Goal: Check status

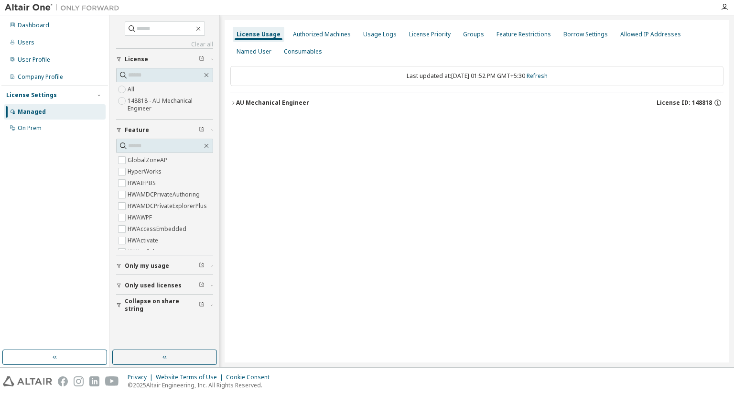
click at [258, 105] on div "AU Mechanical Engineer" at bounding box center [272, 103] width 73 height 8
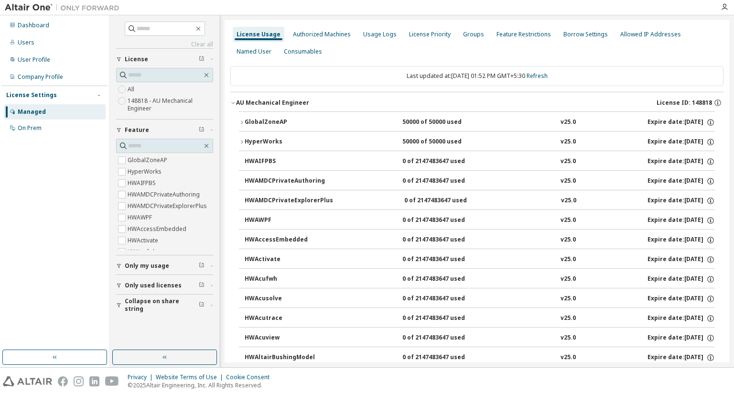
click at [254, 121] on div "GlobalZoneAP" at bounding box center [288, 122] width 86 height 9
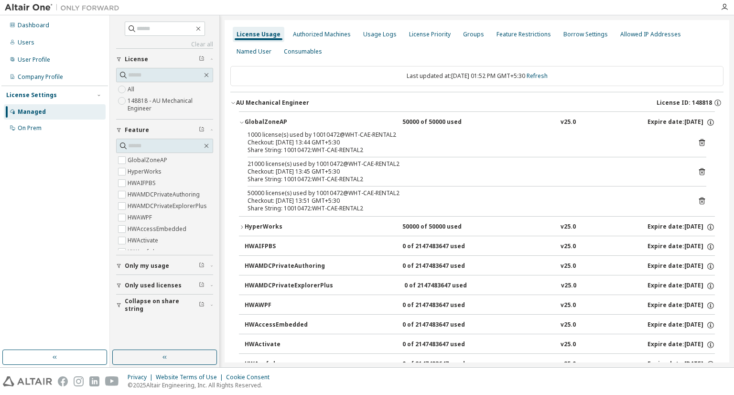
click at [444, 45] on div "License Usage Authorized Machines Usage Logs License Priority Groups Feature Re…" at bounding box center [476, 43] width 493 height 34
click at [548, 76] on link "Refresh" at bounding box center [537, 76] width 21 height 8
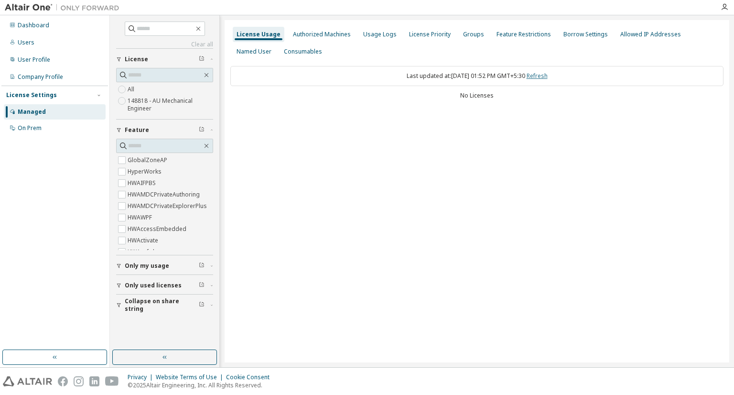
click at [548, 75] on link "Refresh" at bounding box center [537, 76] width 21 height 8
click at [247, 102] on div "AU Mechanical Engineer" at bounding box center [272, 103] width 73 height 8
